Goal: Check status: Check status

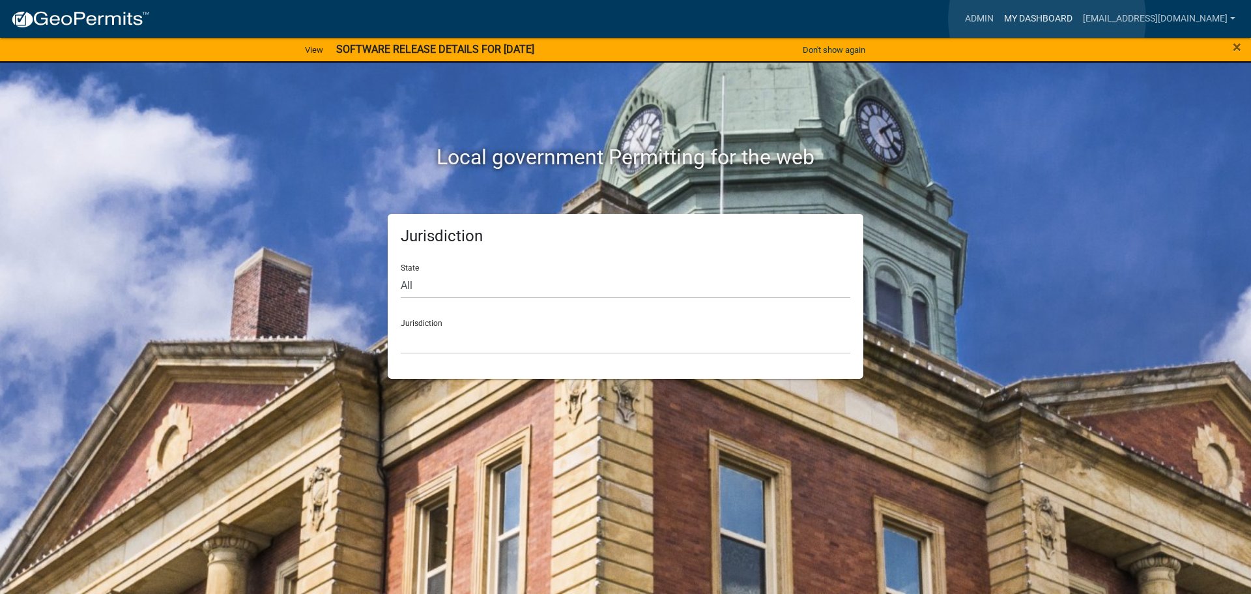
click at [1047, 19] on link "My Dashboard" at bounding box center [1038, 19] width 79 height 25
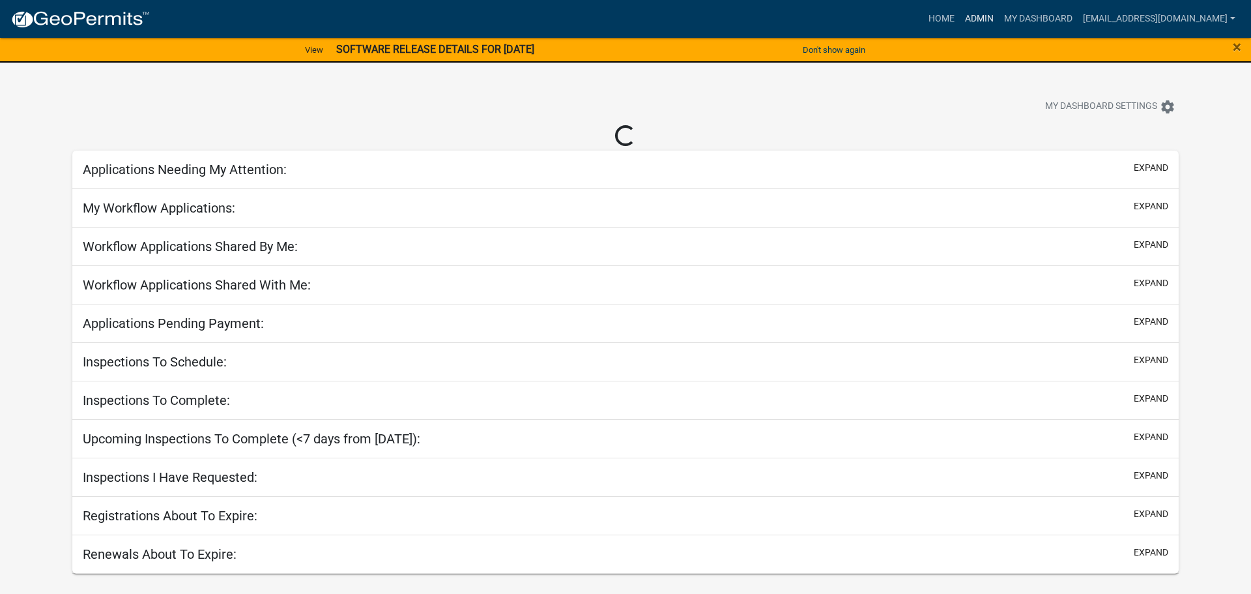
click at [999, 17] on link "Admin" at bounding box center [979, 19] width 39 height 25
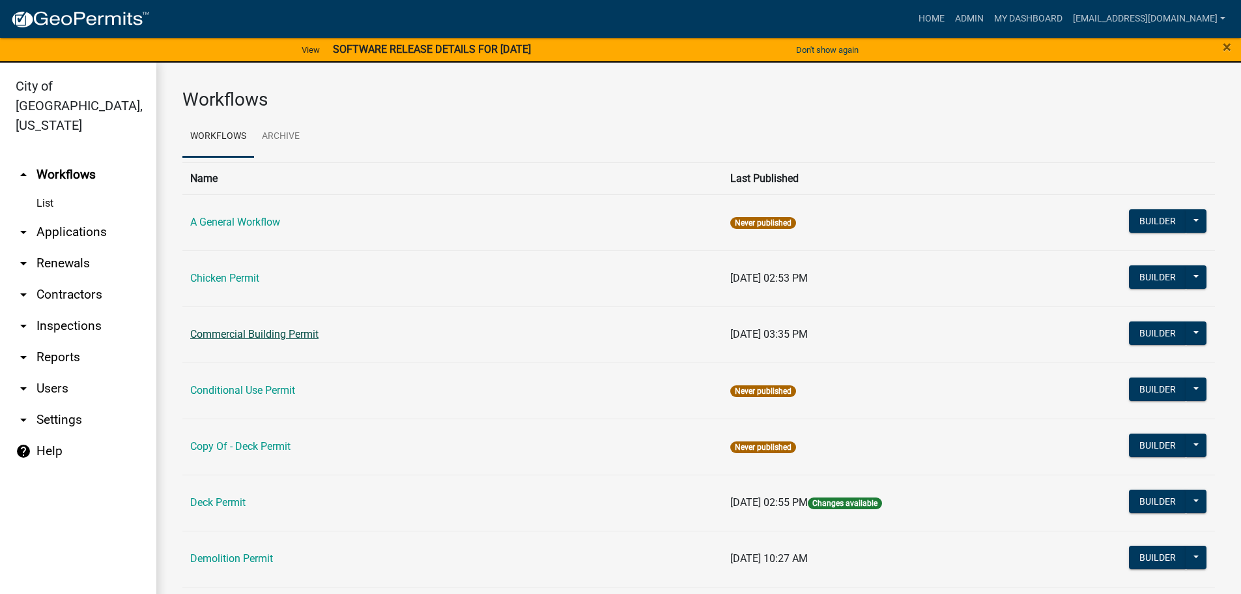
click at [278, 331] on link "Commercial Building Permit" at bounding box center [254, 334] width 128 height 12
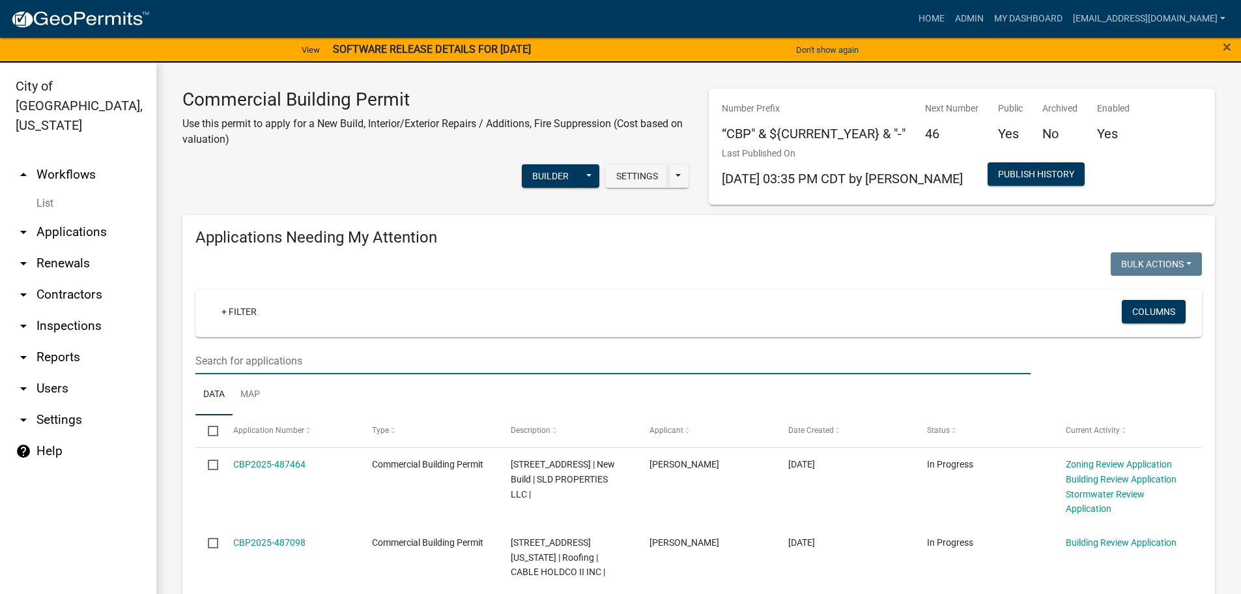
click at [211, 360] on input "text" at bounding box center [612, 360] width 835 height 27
type input "1000"
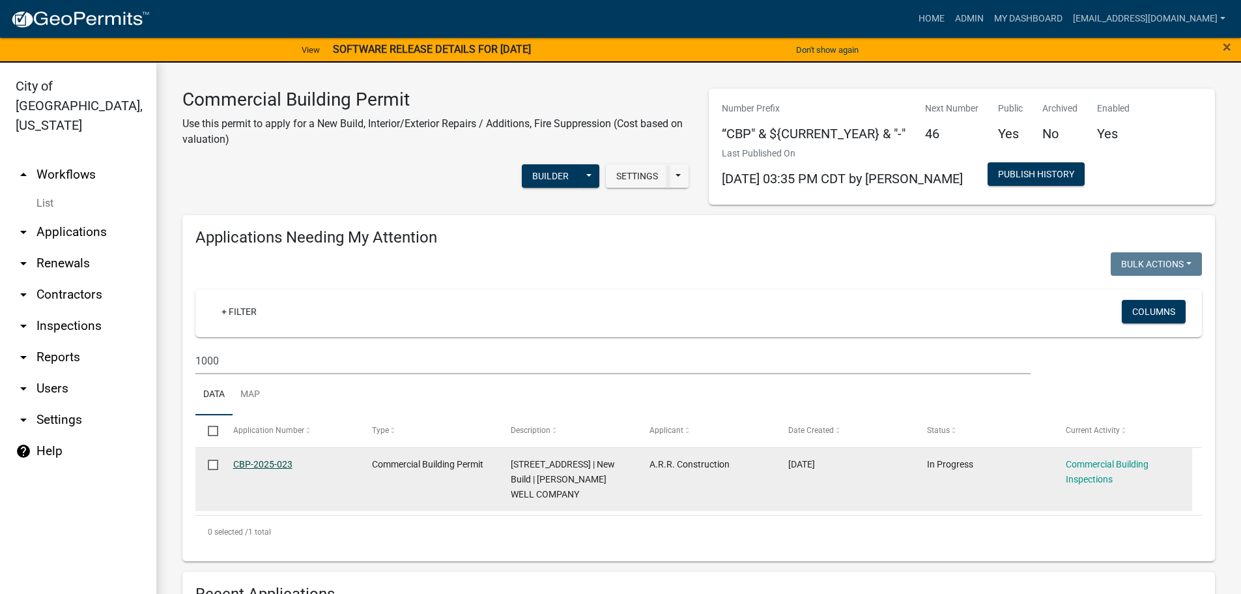
click at [261, 464] on link "CBP-2025-023" at bounding box center [262, 464] width 59 height 10
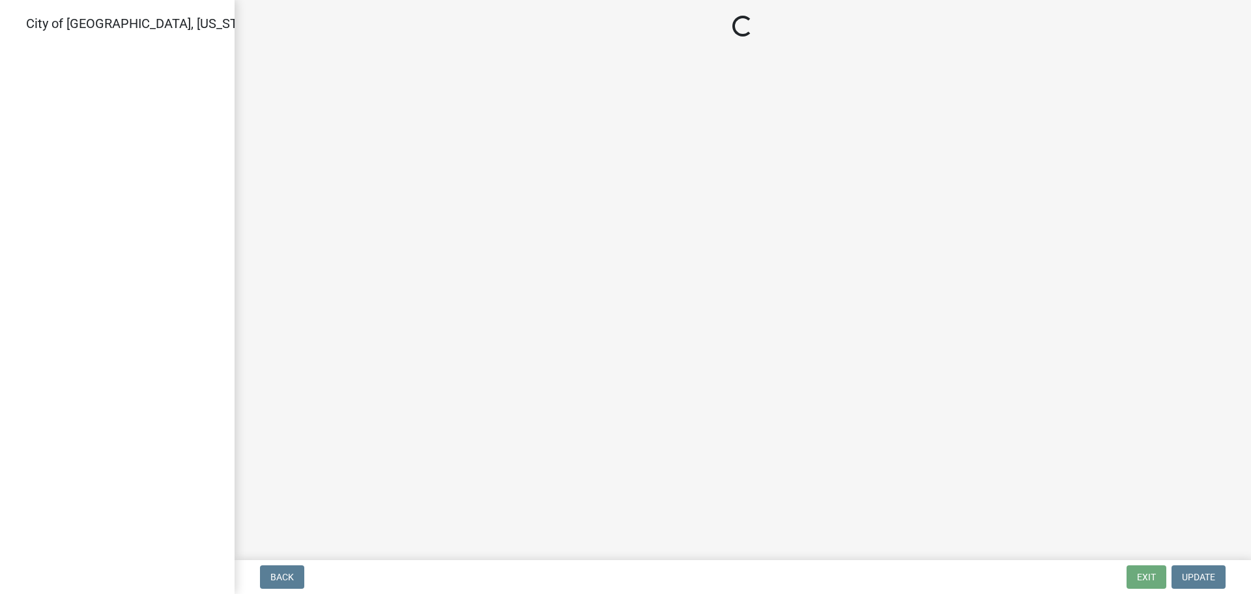
select select "805d55ac-e238-4e04-8f8e-acc067f36c3e"
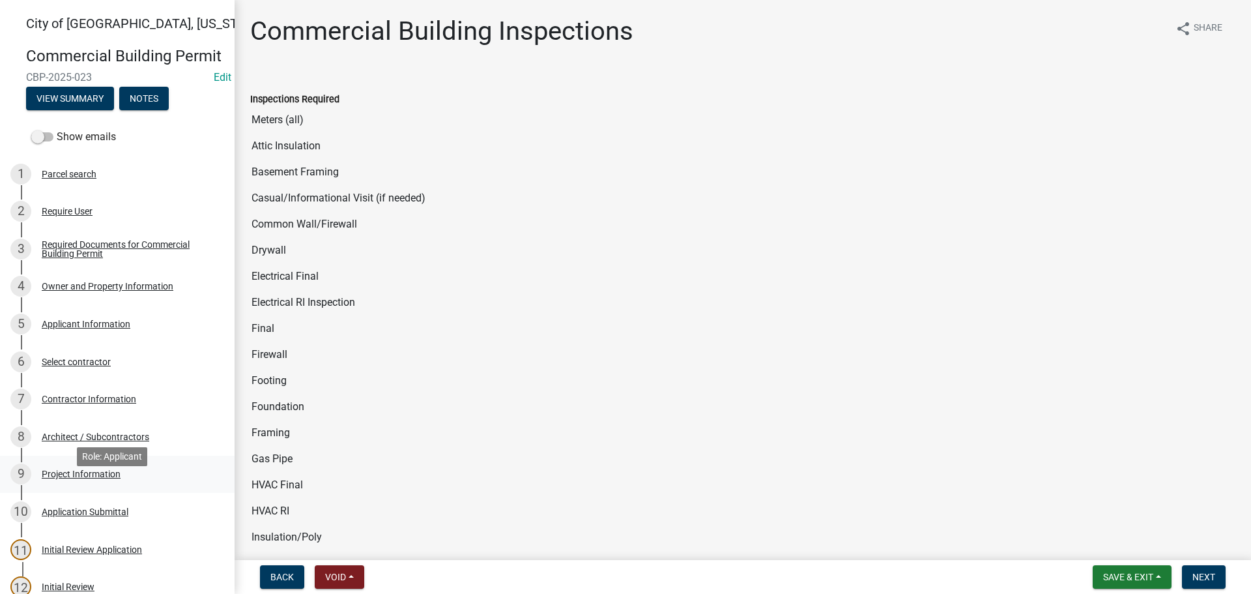
click at [88, 484] on div "9 Project Information" at bounding box center [111, 473] width 203 height 21
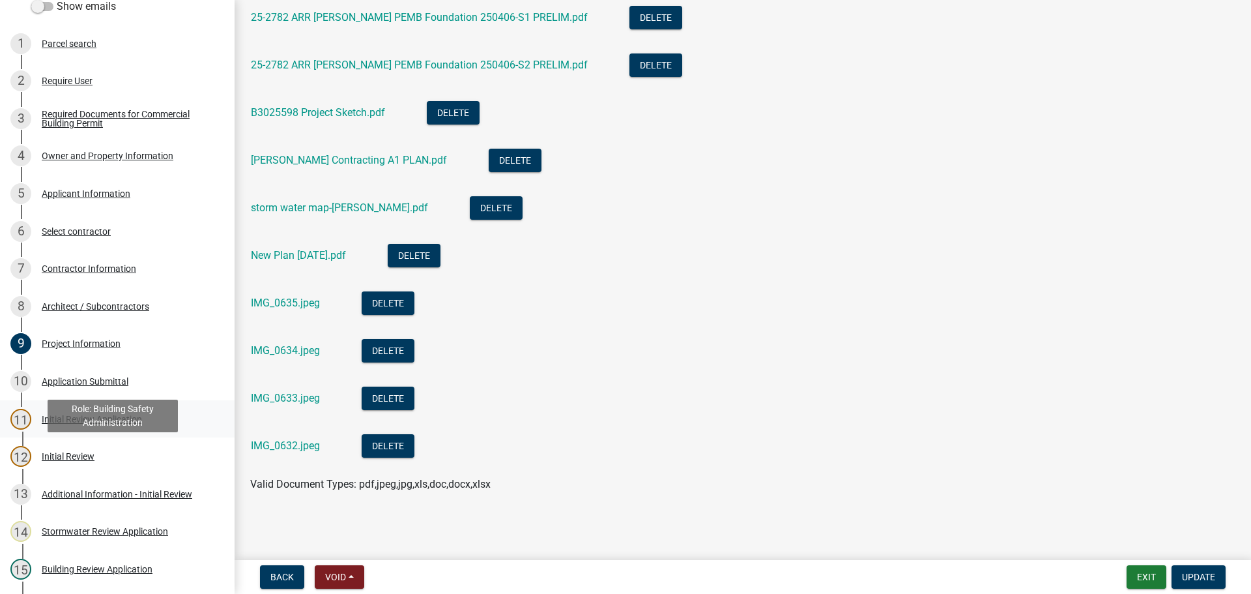
scroll to position [195, 0]
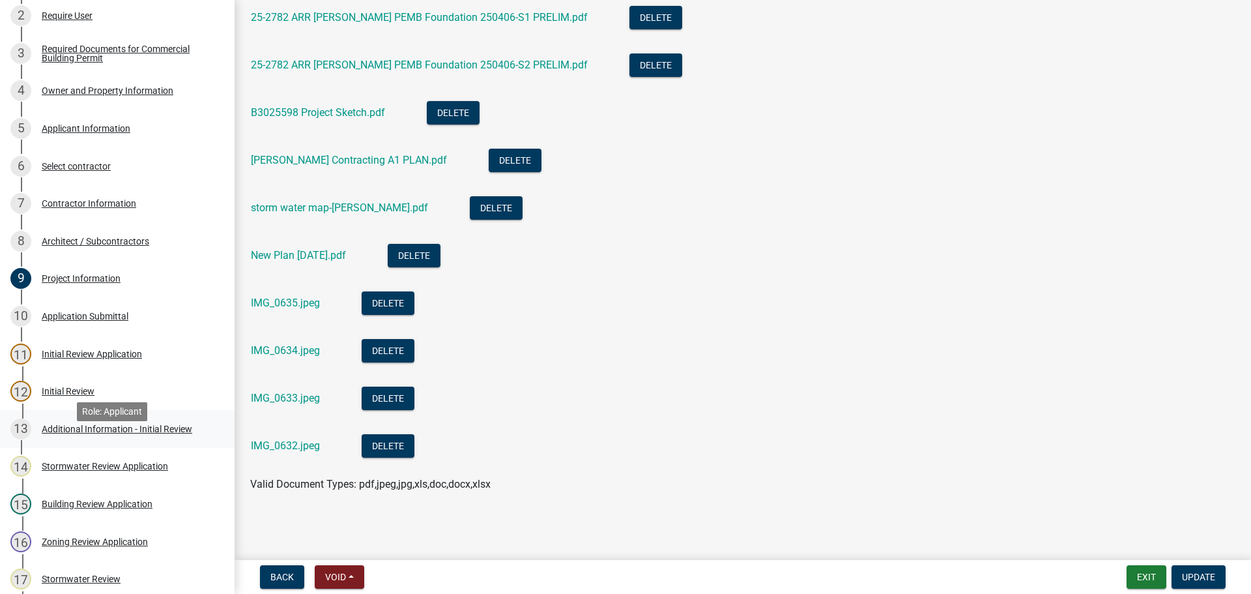
click at [115, 433] on div "Additional Information - Initial Review" at bounding box center [117, 428] width 151 height 9
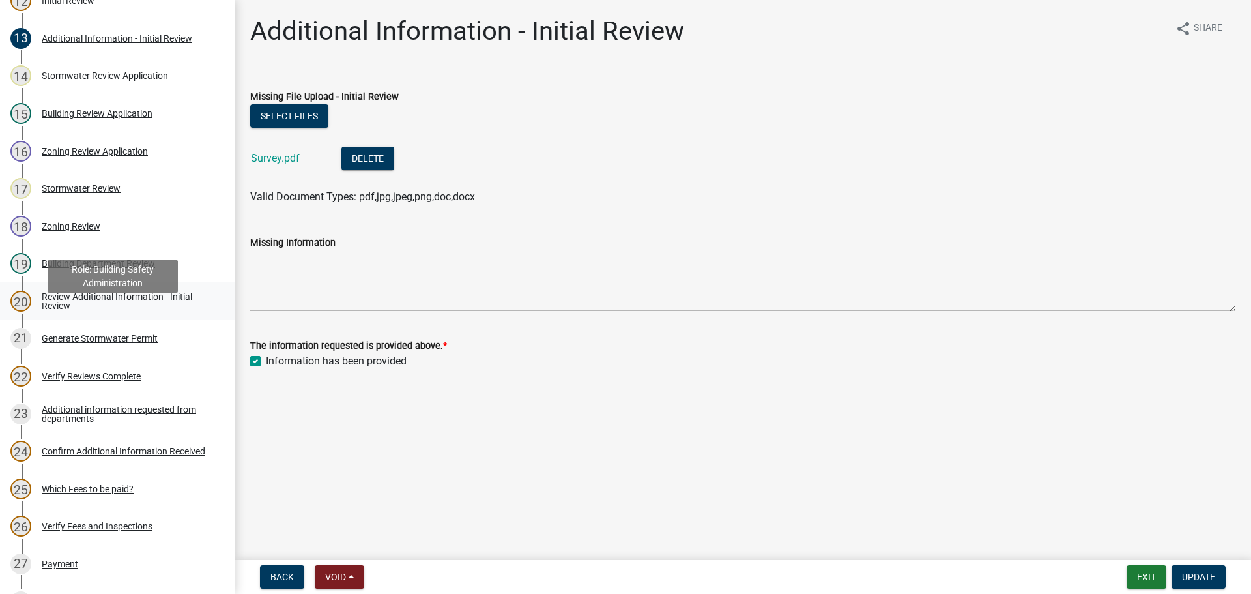
scroll to position [586, 0]
click at [83, 419] on link "23 Additional information requested from departments" at bounding box center [117, 413] width 235 height 38
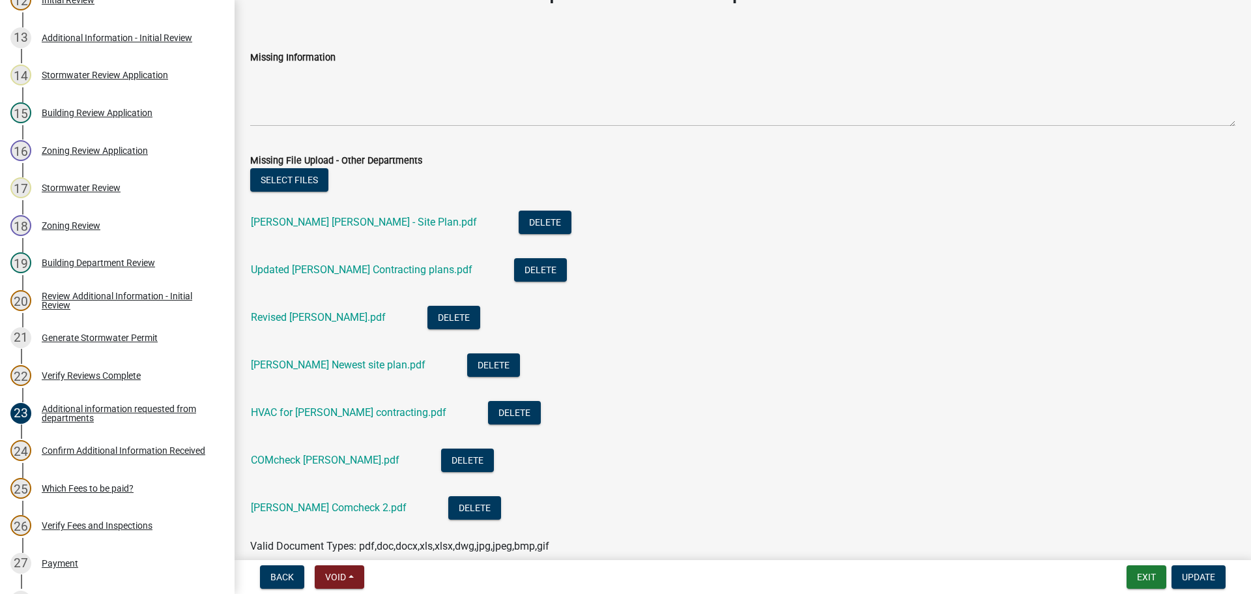
scroll to position [65, 0]
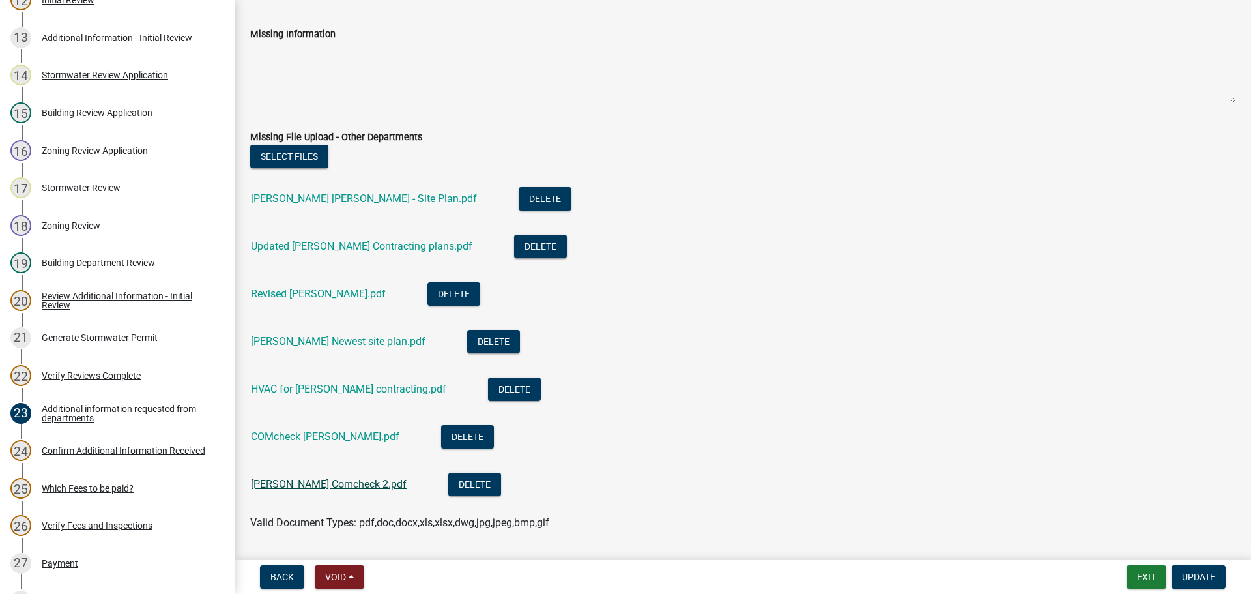
click at [310, 483] on link "[PERSON_NAME] Comcheck 2.pdf" at bounding box center [329, 484] width 156 height 12
